Goal: Find contact information: Find contact information

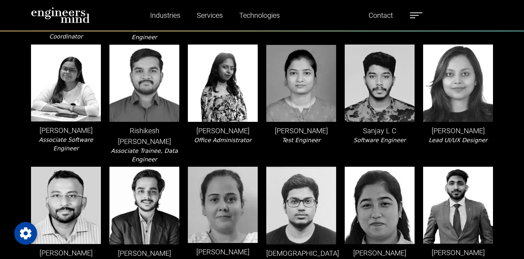
scroll to position [1307, 0]
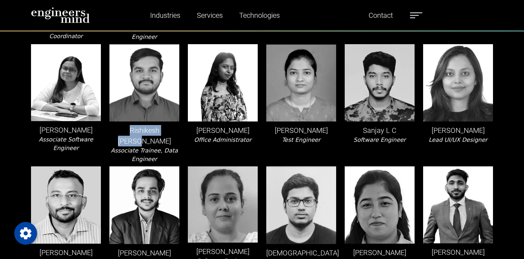
drag, startPoint x: 118, startPoint y: 163, endPoint x: 172, endPoint y: 163, distance: 53.9
click at [172, 147] on p "Rishikesh [PERSON_NAME]" at bounding box center [145, 135] width 70 height 21
copy p "Rishikesh [PERSON_NAME]"
drag, startPoint x: 46, startPoint y: 164, endPoint x: 90, endPoint y: 163, distance: 43.2
click at [90, 136] on p "[PERSON_NAME]" at bounding box center [66, 130] width 70 height 11
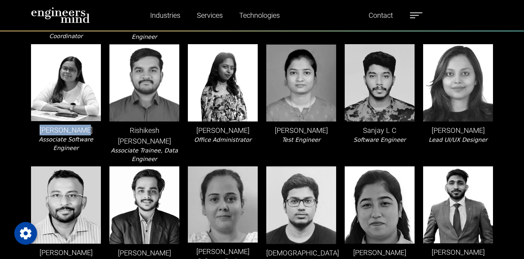
copy p "[PERSON_NAME]"
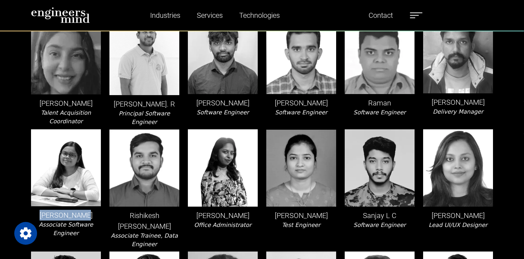
scroll to position [1311, 0]
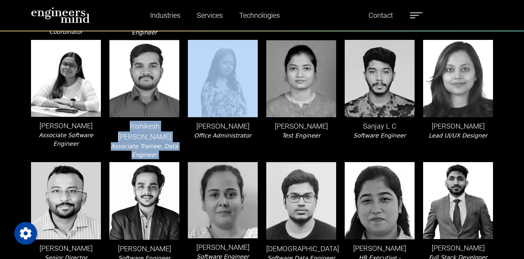
drag, startPoint x: 115, startPoint y: 158, endPoint x: 184, endPoint y: 157, distance: 68.5
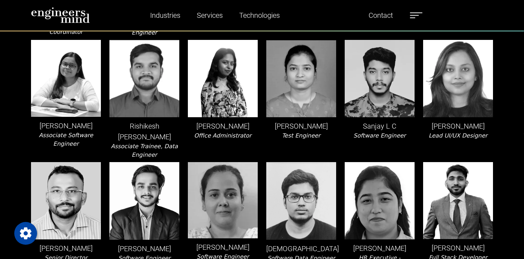
click at [208, 132] on p "[PERSON_NAME]" at bounding box center [223, 126] width 70 height 11
drag, startPoint x: 117, startPoint y: 160, endPoint x: 171, endPoint y: 159, distance: 53.5
click at [171, 142] on p "Rishikesh [PERSON_NAME]" at bounding box center [145, 131] width 70 height 21
copy p "Rishikesh [PERSON_NAME]"
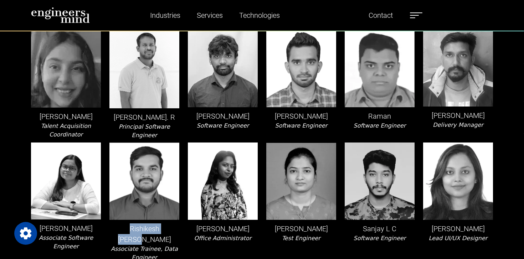
scroll to position [1212, 0]
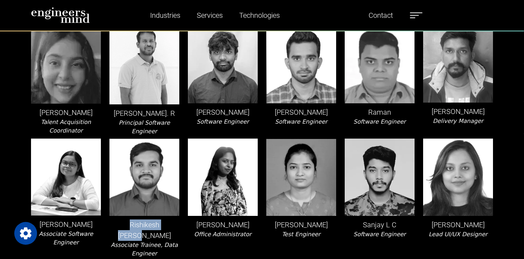
drag, startPoint x: 194, startPoint y: 144, endPoint x: 253, endPoint y: 143, distance: 58.9
click at [253, 118] on p "[PERSON_NAME]" at bounding box center [223, 112] width 70 height 11
copy p "[PERSON_NAME]"
drag, startPoint x: 40, startPoint y: 142, endPoint x: 102, endPoint y: 142, distance: 62.1
click at [102, 136] on div "[PERSON_NAME] Talent Acquisition Coordinator" at bounding box center [66, 81] width 78 height 110
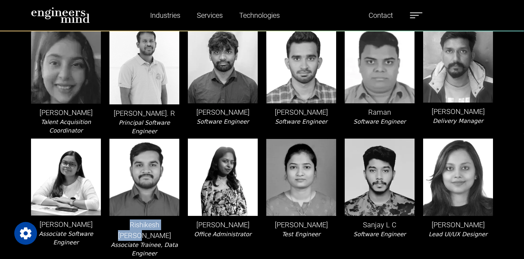
copy p "[PERSON_NAME]"
click at [285, 136] on div "Raju V Software Engineer" at bounding box center [301, 81] width 78 height 110
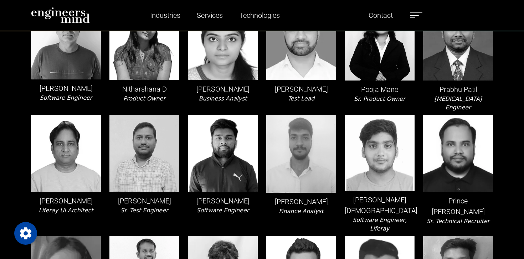
scroll to position [1000, 0]
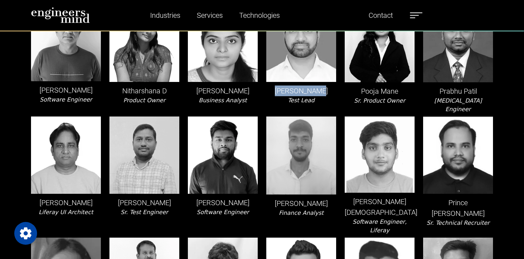
drag, startPoint x: 281, startPoint y: 137, endPoint x: 325, endPoint y: 137, distance: 44.2
click at [325, 96] on p "[PERSON_NAME]" at bounding box center [302, 91] width 70 height 11
drag, startPoint x: 362, startPoint y: 137, endPoint x: 406, endPoint y: 137, distance: 43.2
click at [406, 97] on p "Pooja Mane" at bounding box center [380, 91] width 70 height 11
copy p "Pooja Mane"
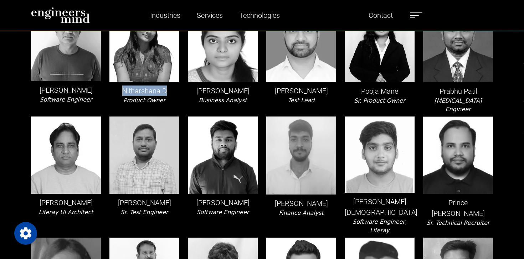
drag, startPoint x: 123, startPoint y: 138, endPoint x: 170, endPoint y: 137, distance: 47.5
click at [170, 96] on p "Nitharshana D" at bounding box center [145, 91] width 70 height 11
copy p "Nitharshana D"
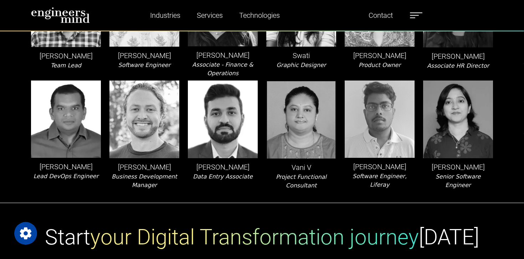
scroll to position [1729, 0]
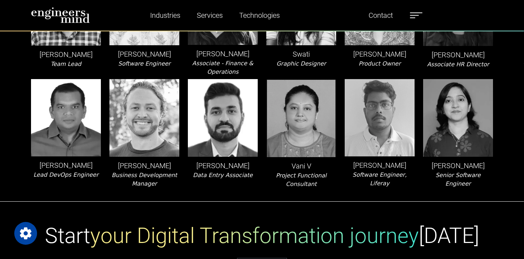
drag, startPoint x: 45, startPoint y: 200, endPoint x: 84, endPoint y: 208, distance: 39.4
click at [84, 171] on p "[PERSON_NAME]" at bounding box center [66, 165] width 70 height 11
copy p "[PERSON_NAME]"
click at [42, 171] on p "[PERSON_NAME]" at bounding box center [66, 165] width 70 height 11
drag, startPoint x: 43, startPoint y: 199, endPoint x: 86, endPoint y: 207, distance: 43.9
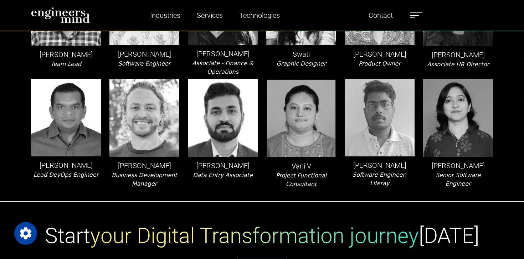
click at [86, 171] on p "[PERSON_NAME]" at bounding box center [66, 165] width 70 height 11
copy p "[PERSON_NAME]"
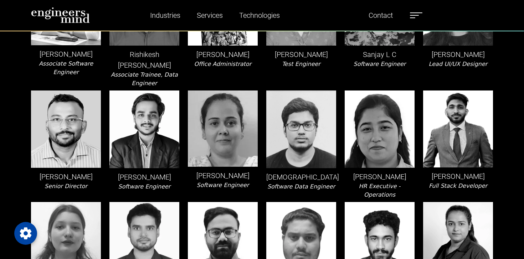
scroll to position [1386, 0]
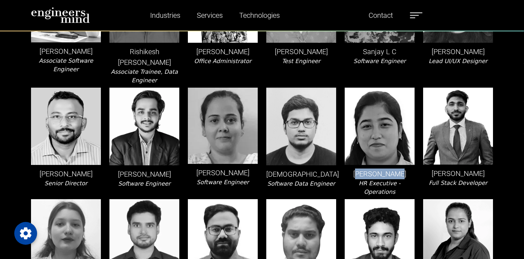
drag, startPoint x: 360, startPoint y: 196, endPoint x: 399, endPoint y: 197, distance: 38.2
click at [399, 179] on p "[PERSON_NAME]" at bounding box center [380, 174] width 70 height 11
click at [370, 179] on p "[PERSON_NAME]" at bounding box center [380, 174] width 70 height 11
drag, startPoint x: 358, startPoint y: 201, endPoint x: 405, endPoint y: 201, distance: 47.5
click at [405, 179] on p "[PERSON_NAME]" at bounding box center [380, 174] width 70 height 11
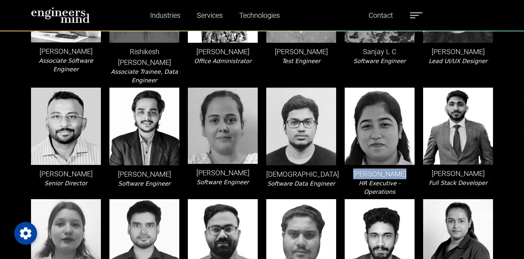
copy p "[PERSON_NAME]"
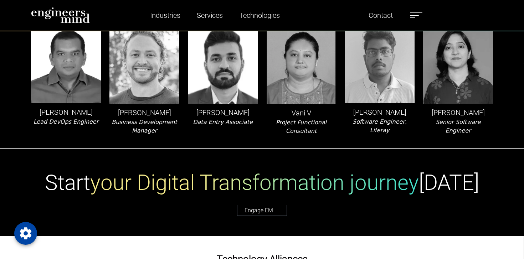
scroll to position [1788, 0]
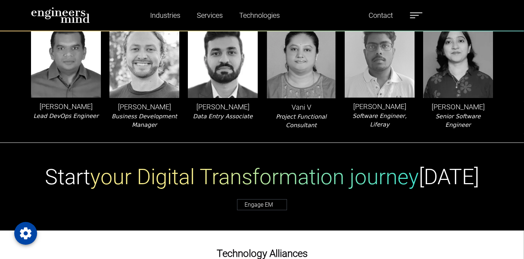
drag, startPoint x: 435, startPoint y: 143, endPoint x: 490, endPoint y: 144, distance: 54.6
click at [490, 112] on p "[PERSON_NAME]" at bounding box center [458, 107] width 70 height 11
